Goal: Information Seeking & Learning: Check status

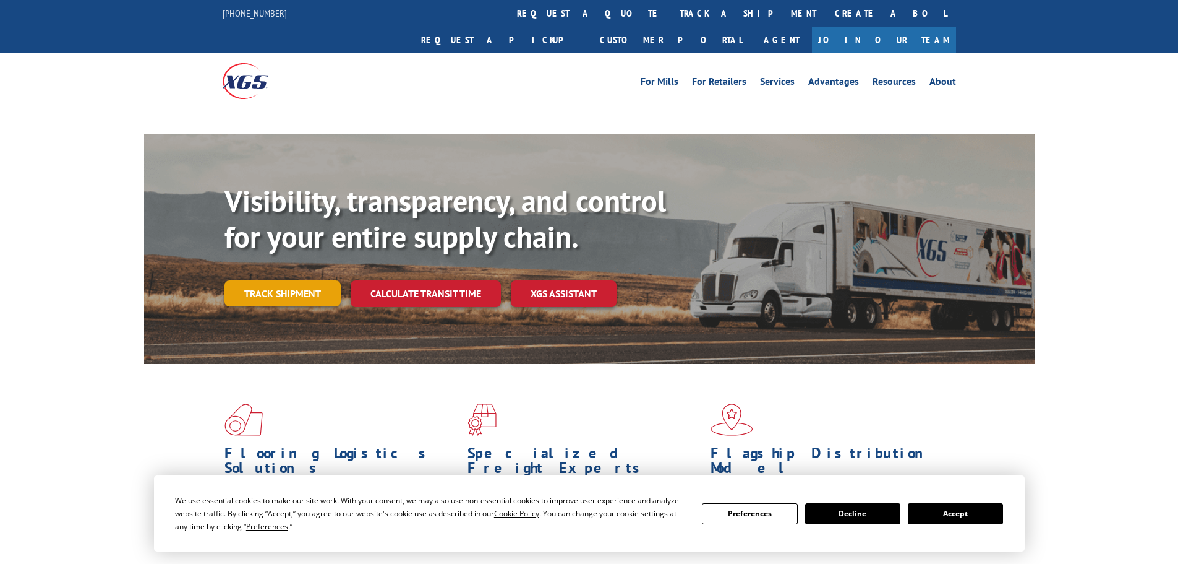
drag, startPoint x: 0, startPoint y: 0, endPoint x: 290, endPoint y: 262, distance: 391.1
click at [287, 280] on link "Track shipment" at bounding box center [283, 293] width 116 height 26
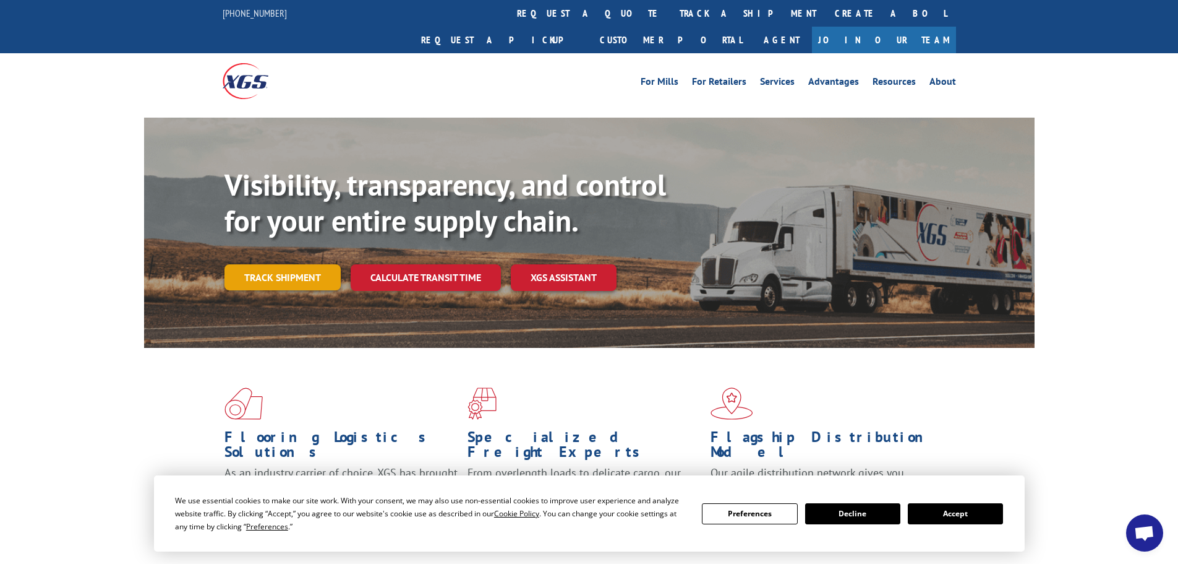
click at [286, 264] on link "Track shipment" at bounding box center [283, 277] width 116 height 26
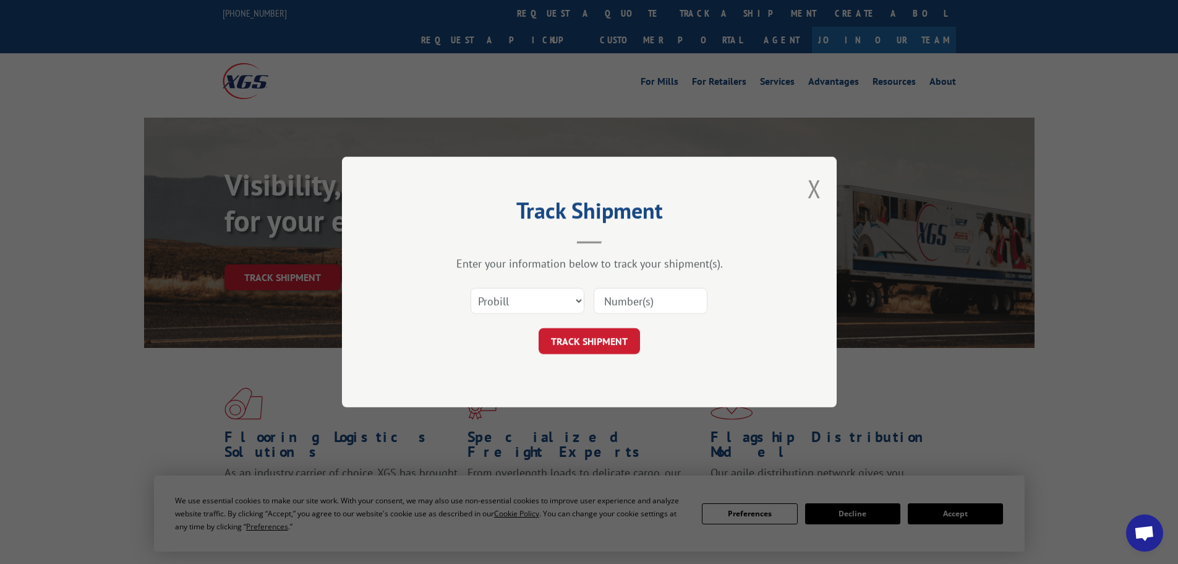
click at [615, 303] on input at bounding box center [651, 301] width 114 height 26
paste input "17503978"
type input "17503978"
click at [609, 343] on button "TRACK SHIPMENT" at bounding box center [589, 341] width 101 height 26
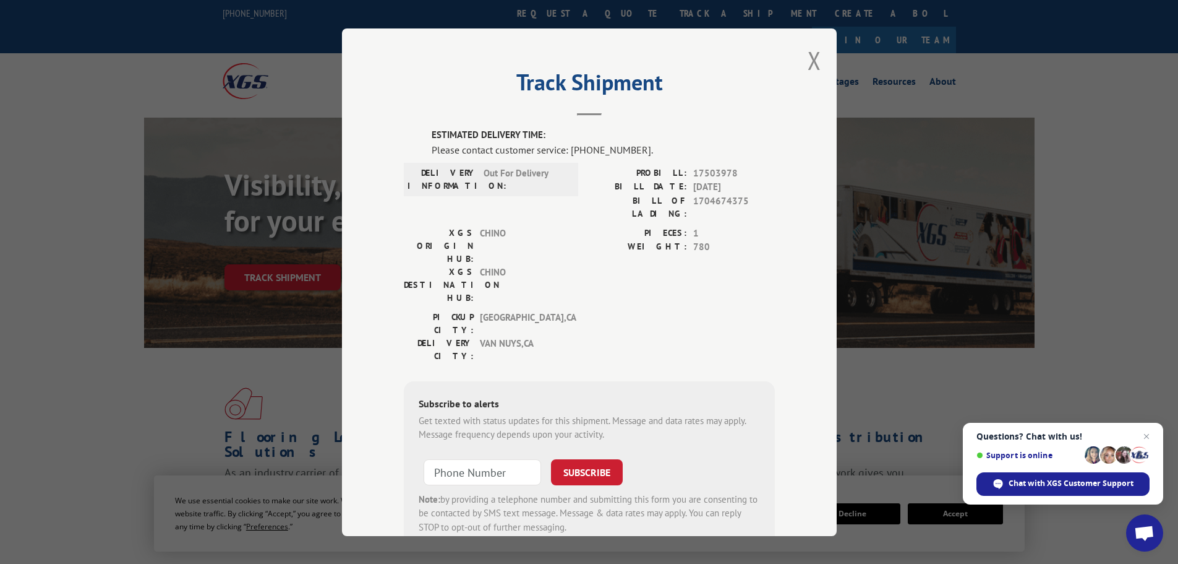
drag, startPoint x: 807, startPoint y: 56, endPoint x: 765, endPoint y: 59, distance: 42.2
click at [808, 56] on button "Close modal" at bounding box center [815, 60] width 14 height 33
